Goal: Information Seeking & Learning: Learn about a topic

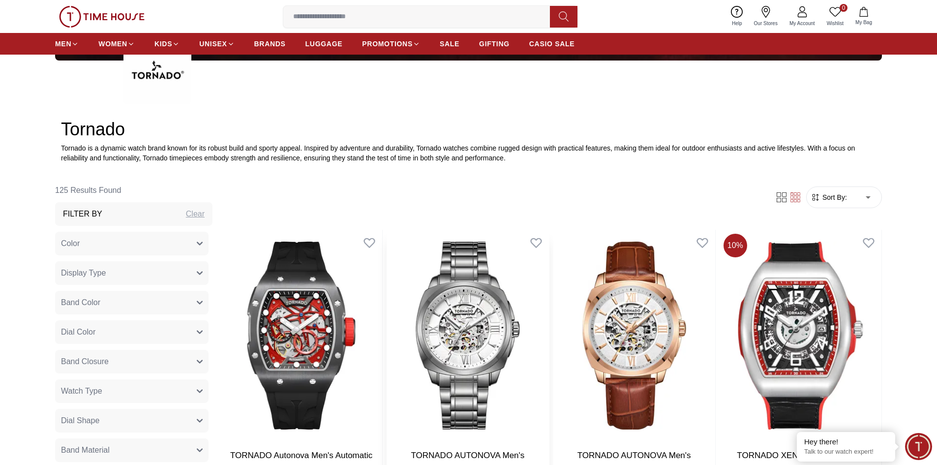
scroll to position [591, 0]
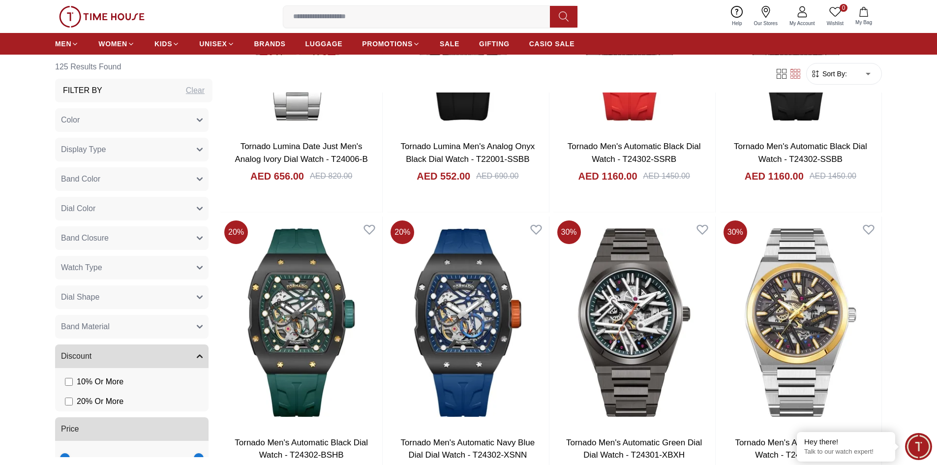
scroll to position [2018, 0]
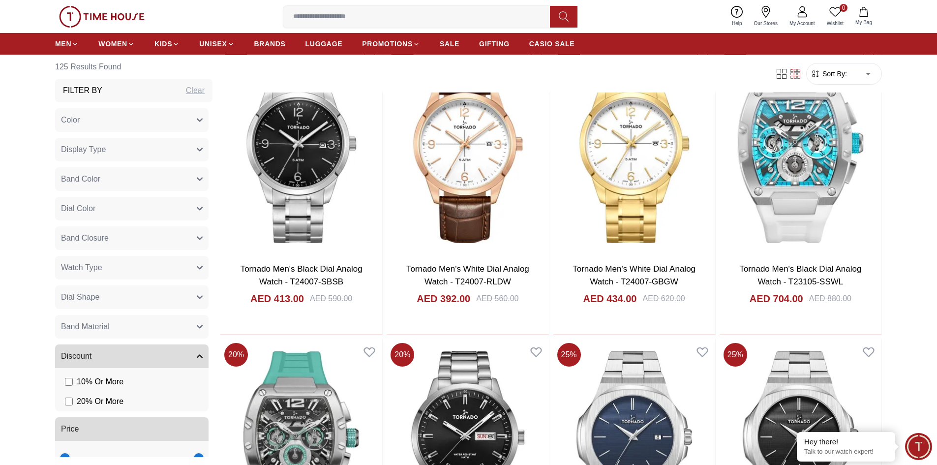
scroll to position [3789, 0]
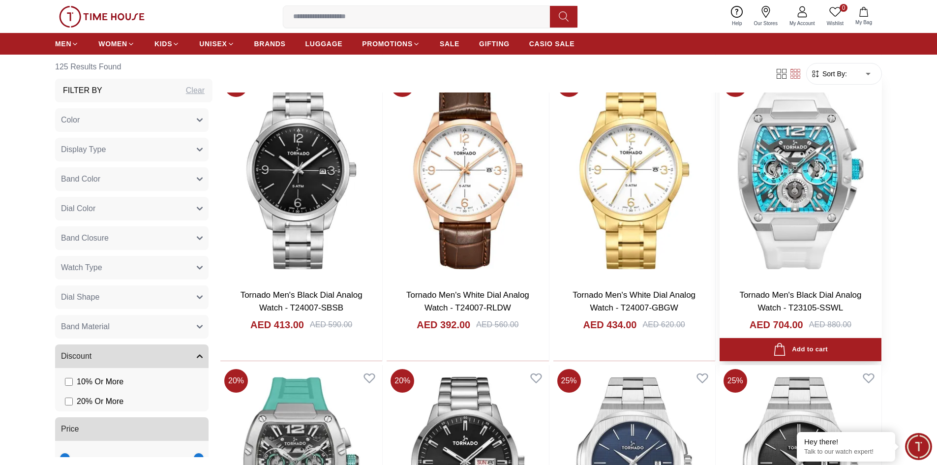
click at [783, 193] on img at bounding box center [801, 175] width 162 height 212
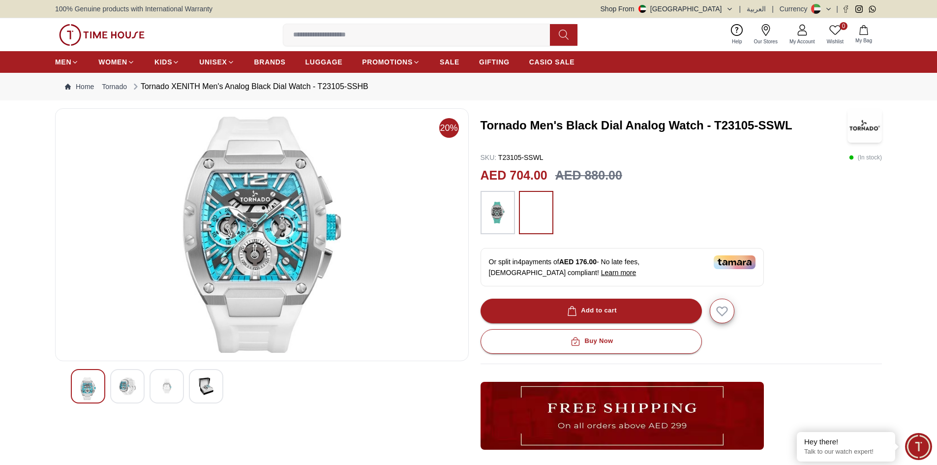
click at [121, 394] on img at bounding box center [128, 386] width 18 height 18
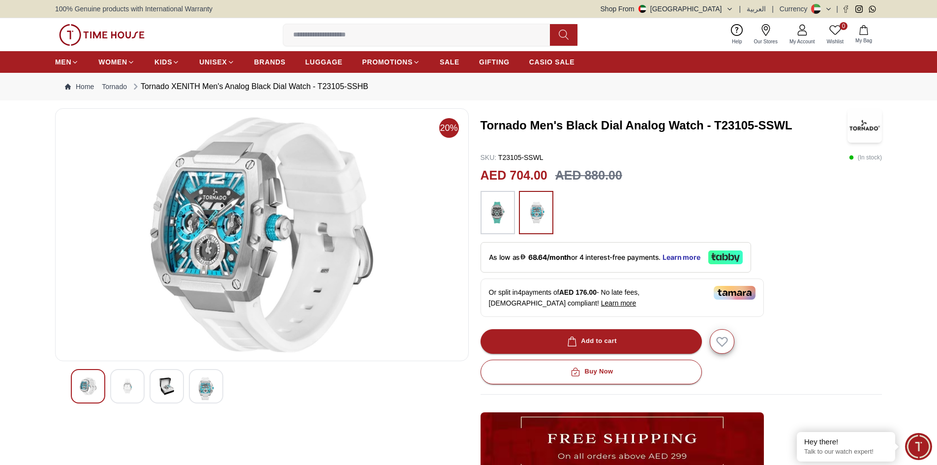
click at [206, 381] on img at bounding box center [206, 388] width 18 height 23
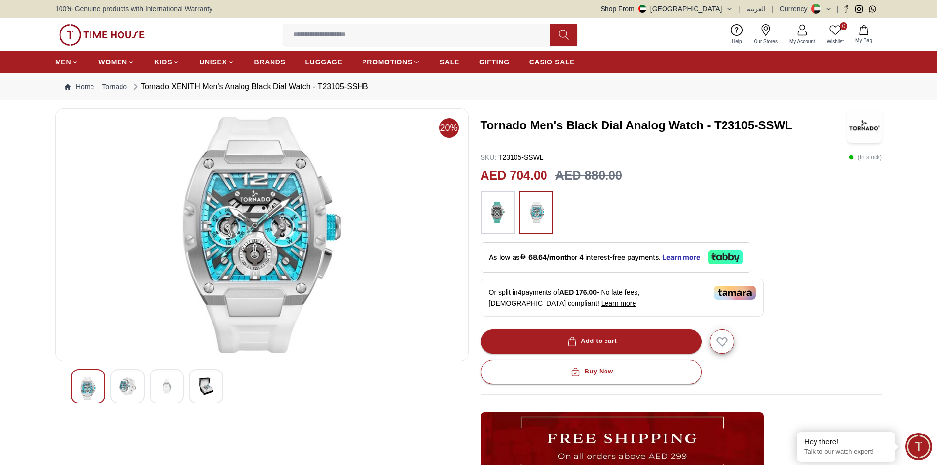
click at [176, 386] on div at bounding box center [167, 386] width 34 height 34
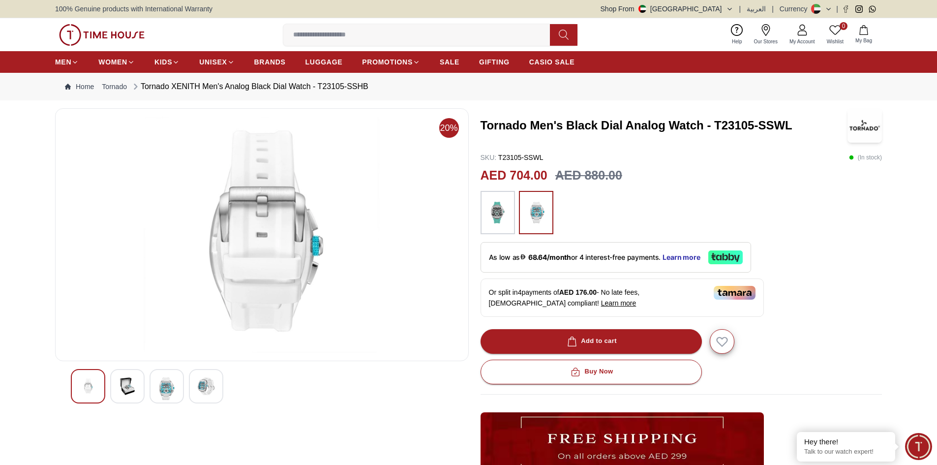
click at [91, 379] on img at bounding box center [88, 386] width 18 height 18
click at [135, 378] on img at bounding box center [128, 386] width 18 height 18
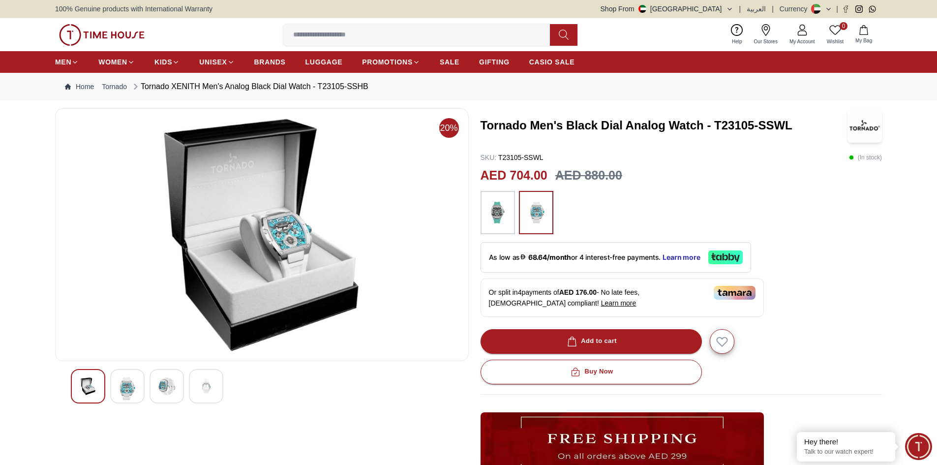
click at [163, 376] on div at bounding box center [167, 386] width 34 height 34
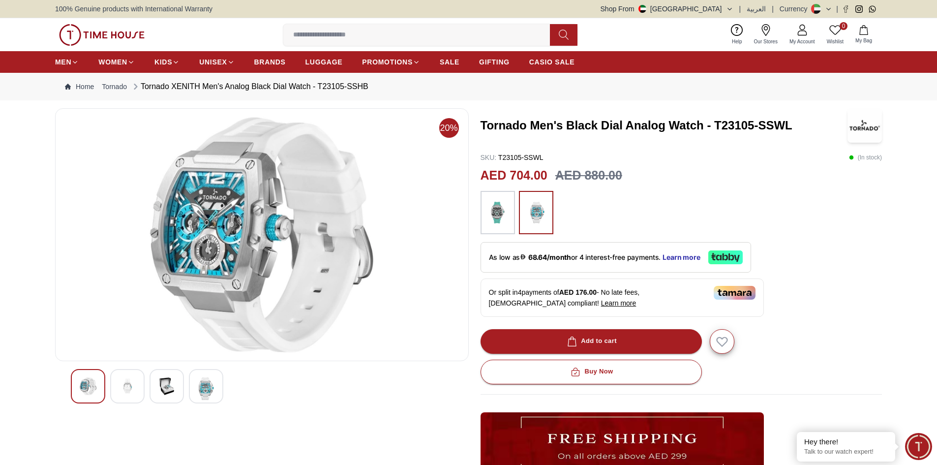
click at [205, 378] on img at bounding box center [206, 388] width 18 height 23
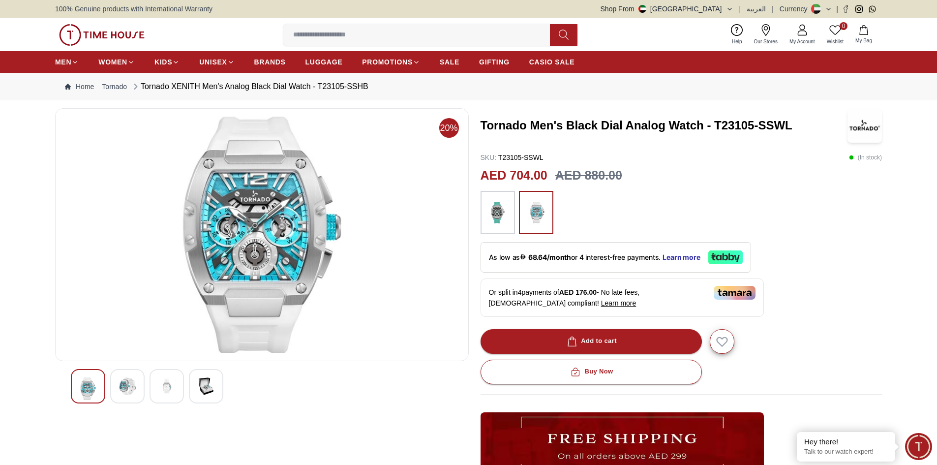
click at [65, 374] on div at bounding box center [262, 388] width 414 height 38
click at [497, 202] on img at bounding box center [498, 212] width 25 height 33
